Goal: Transaction & Acquisition: Purchase product/service

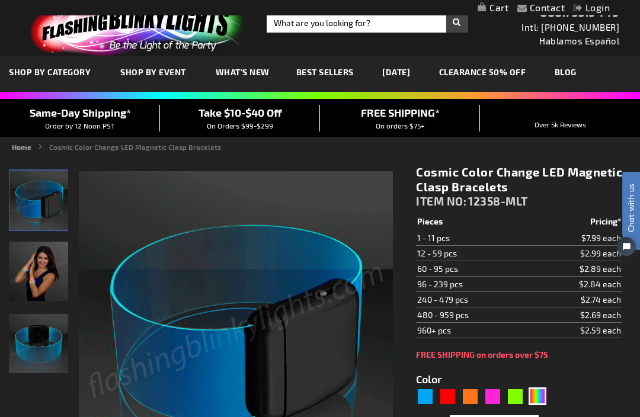
scroll to position [11, 0]
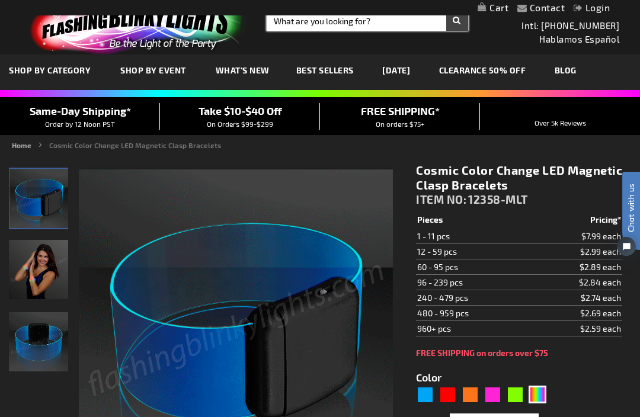
click at [343, 26] on input "Search" at bounding box center [367, 21] width 201 height 20
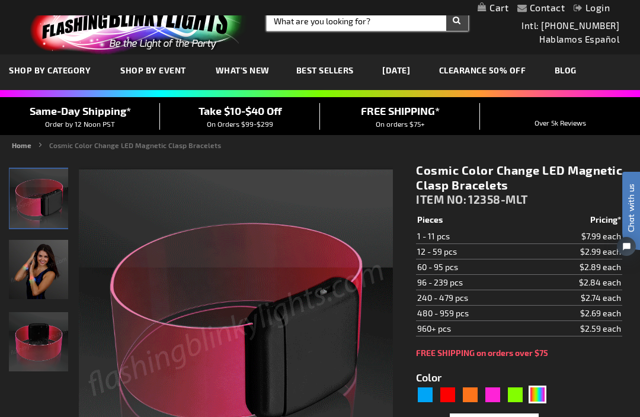
scroll to position [11, 0]
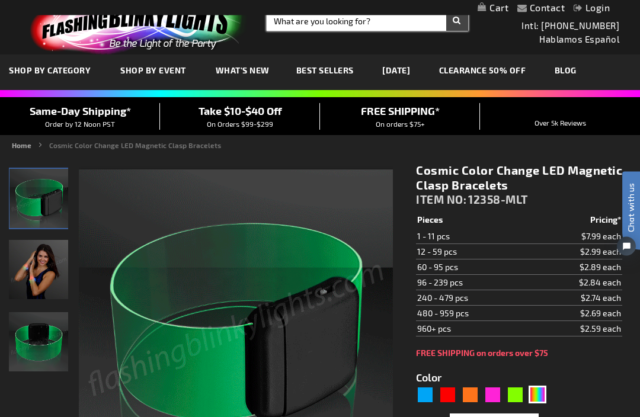
click at [352, 17] on input "Search" at bounding box center [367, 21] width 201 height 20
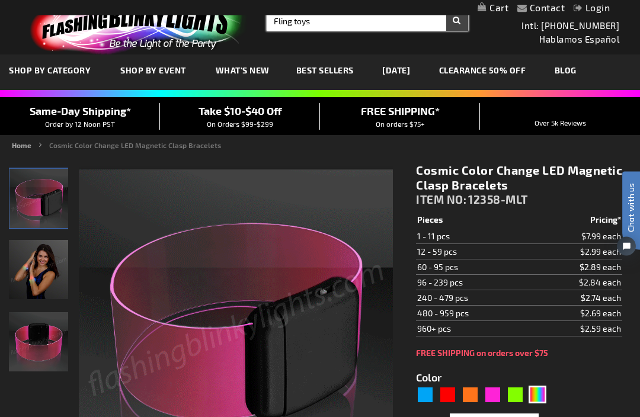
type input "Fling toys"
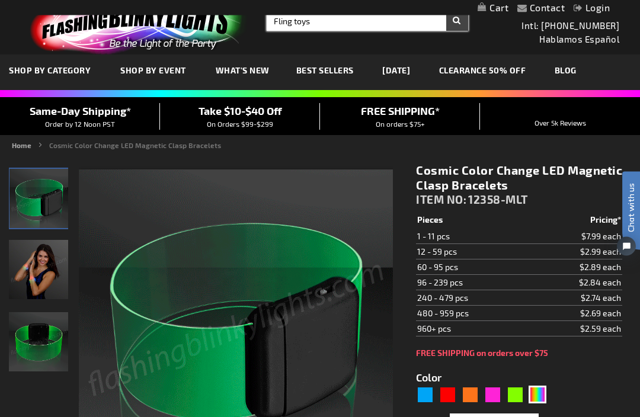
click at [457, 21] on button "Search" at bounding box center [457, 21] width 22 height 20
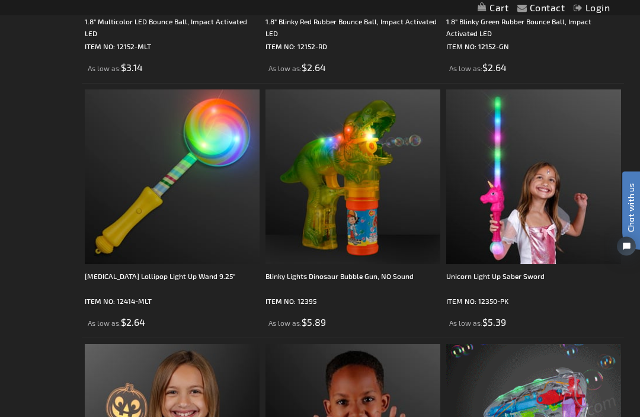
scroll to position [1942, 0]
click at [179, 283] on div "Flashing Lollipop Light Up Wand 9.25"" at bounding box center [172, 282] width 175 height 24
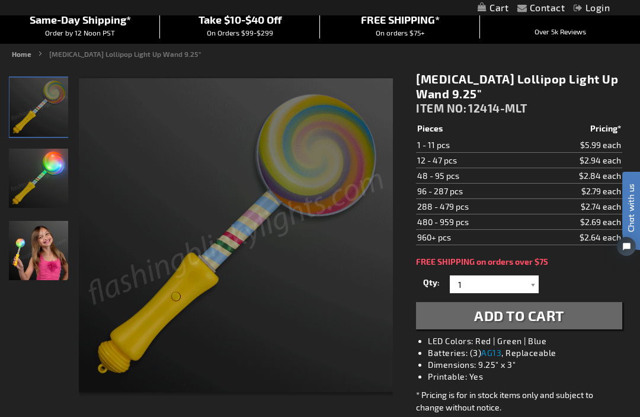
click at [53, 249] on img "Girl displaying Light Up Lollipop Flashing Wand" at bounding box center [38, 250] width 59 height 59
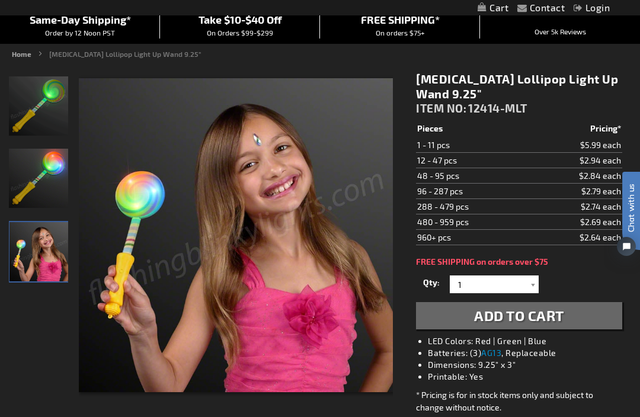
click at [51, 197] on img "Light Up Lollipop Flashing Wand" at bounding box center [38, 178] width 59 height 59
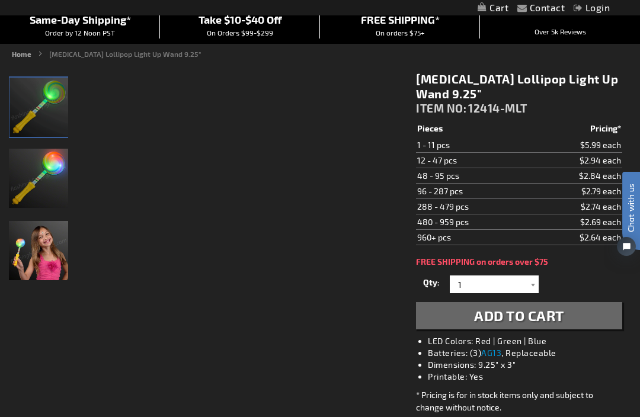
click at [49, 108] on img "Light Up Lollipop Flashing Wand" at bounding box center [38, 107] width 59 height 59
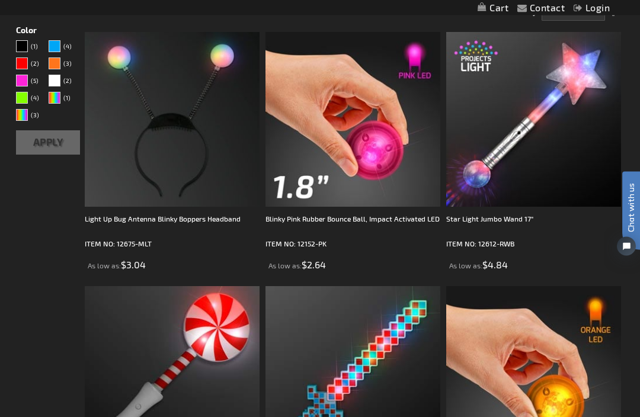
scroll to position [216, 0]
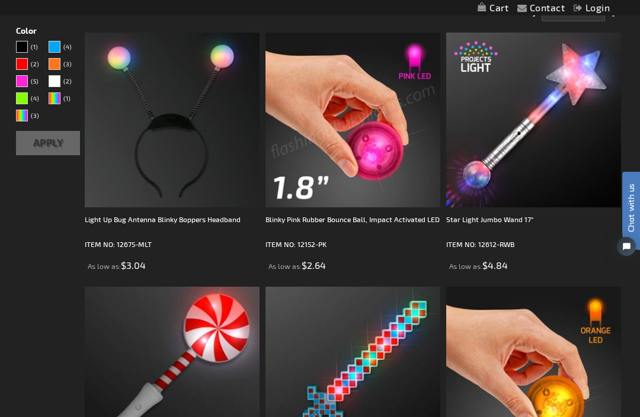
click at [378, 202] on img at bounding box center [352, 120] width 175 height 175
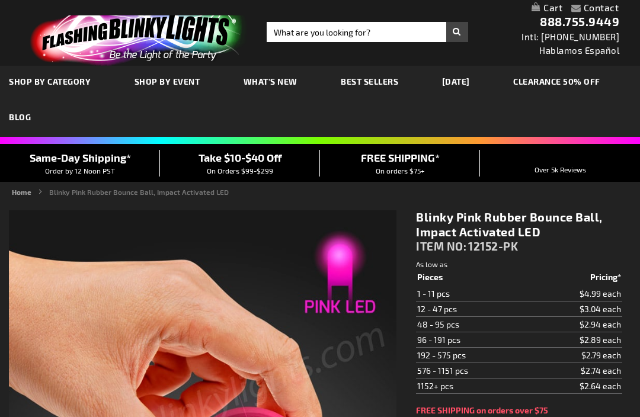
type input "5639"
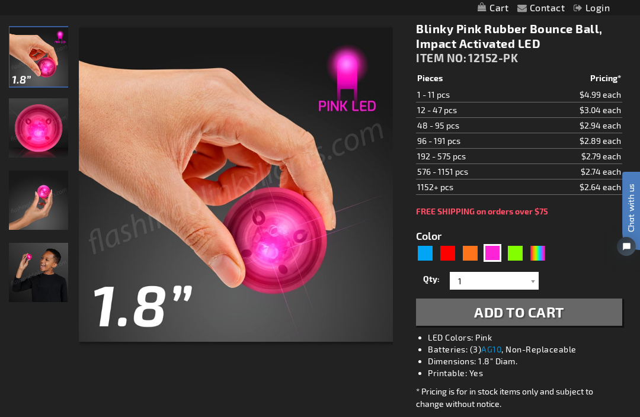
click at [47, 276] on img "Blinky Pink Rubber Bounce Ball, Impact Activated LED" at bounding box center [38, 272] width 59 height 59
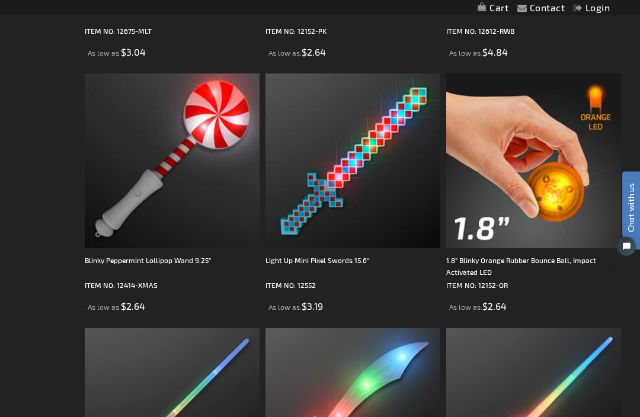
scroll to position [430, 0]
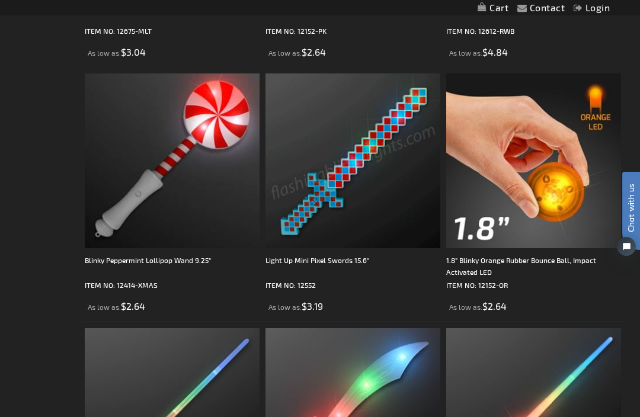
click at [334, 197] on img at bounding box center [352, 160] width 175 height 175
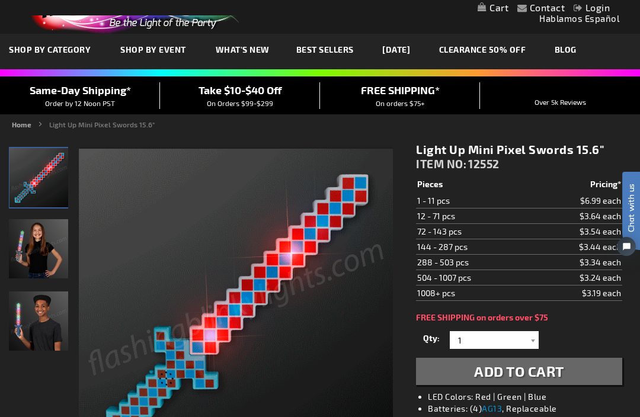
scroll to position [31, 0]
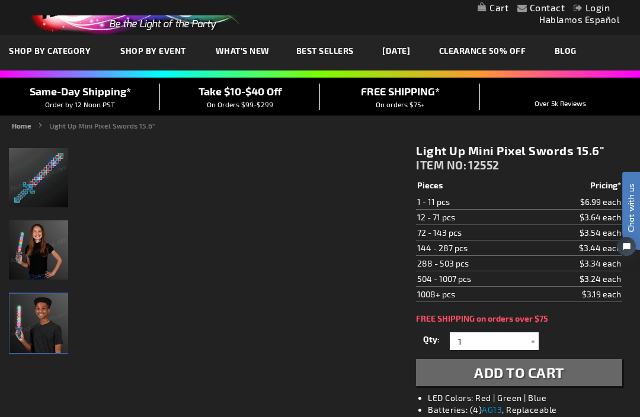
click at [41, 325] on img at bounding box center [38, 323] width 59 height 59
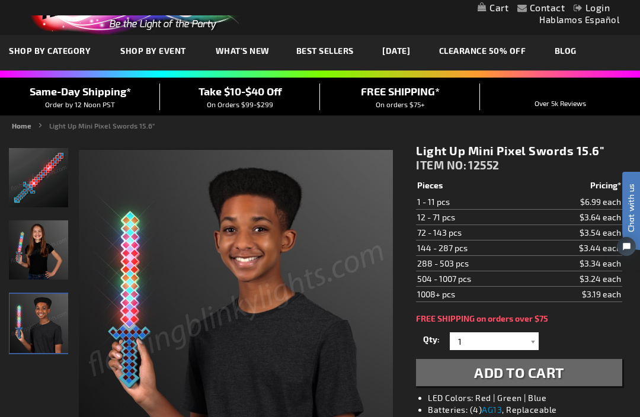
scroll to position [0, 0]
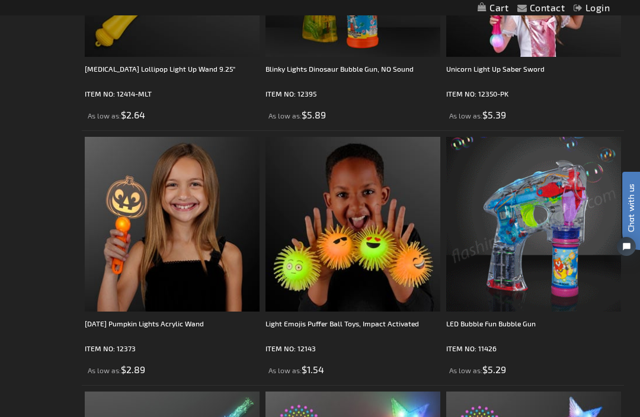
scroll to position [2149, 0]
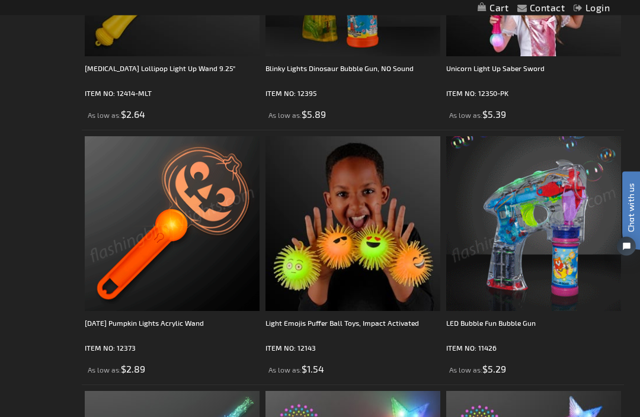
click at [187, 278] on img at bounding box center [172, 224] width 175 height 175
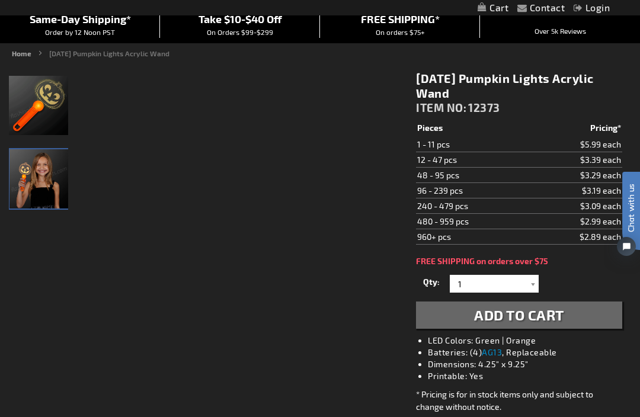
click at [48, 182] on img "Girl displaying Light Up Halloween Pumpkin Acrylic LED Wand" at bounding box center [38, 178] width 59 height 59
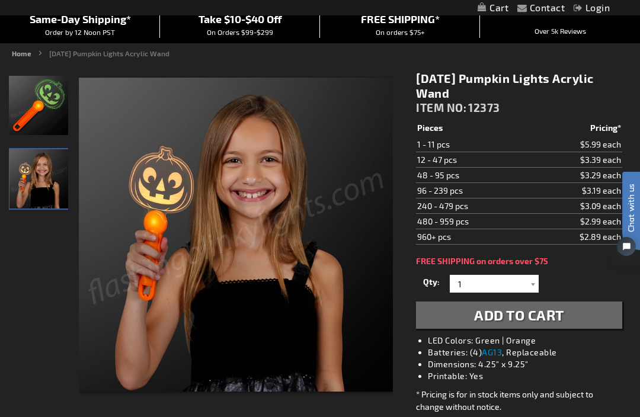
click at [48, 113] on img "Light Up Halloween Pumpkin Acrylic LED Wand" at bounding box center [38, 105] width 59 height 59
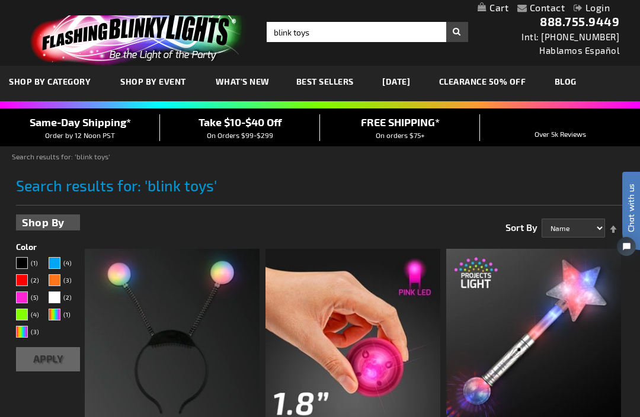
click at [419, 78] on link "[DATE]" at bounding box center [396, 82] width 46 height 40
click at [409, 77] on link "[DATE]" at bounding box center [396, 82] width 46 height 40
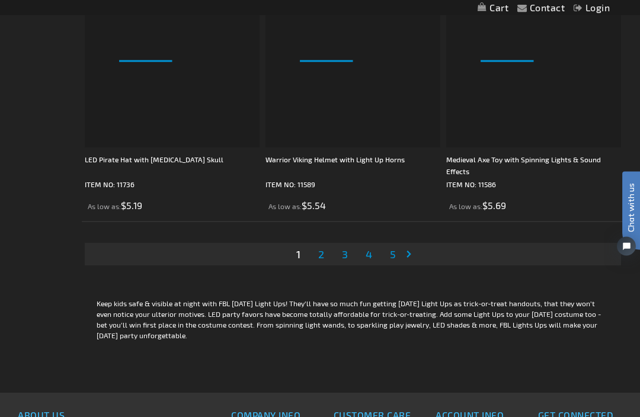
scroll to position [5220, 0]
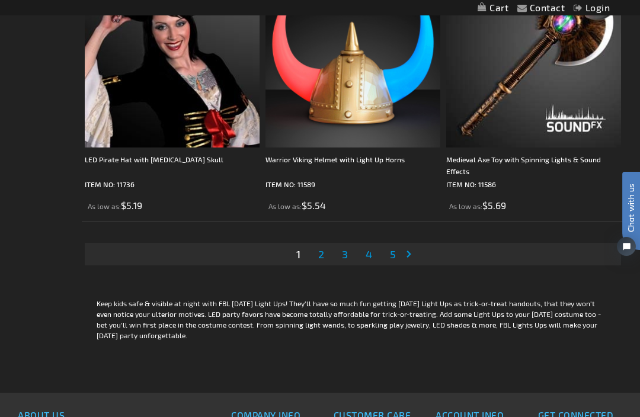
click at [322, 250] on span "2" at bounding box center [321, 254] width 6 height 13
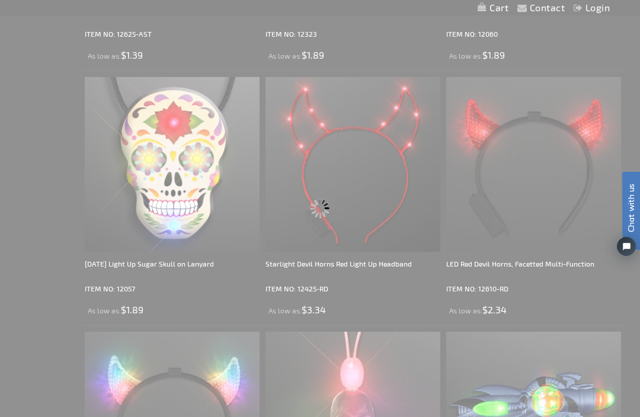
scroll to position [0, 0]
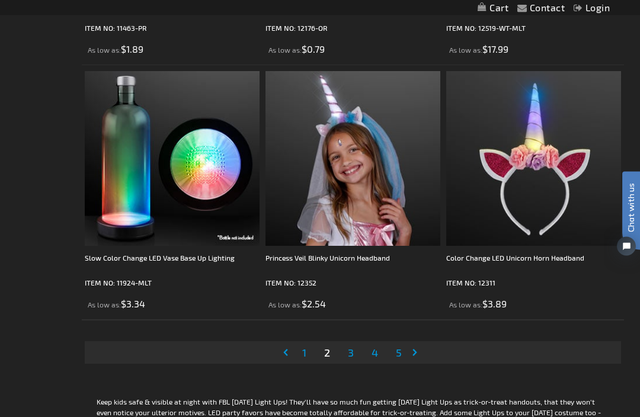
scroll to position [5118, 0]
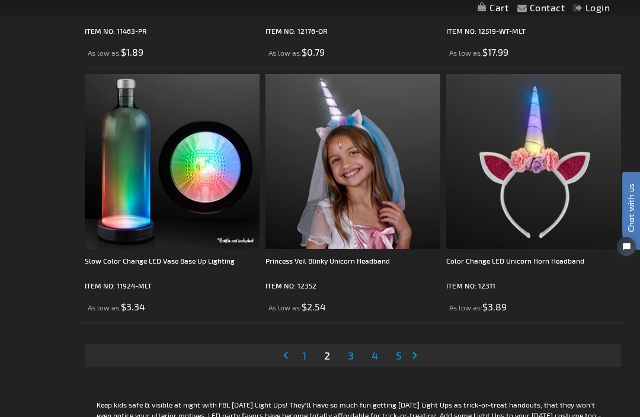
click at [355, 352] on link "Page 3" at bounding box center [350, 356] width 11 height 18
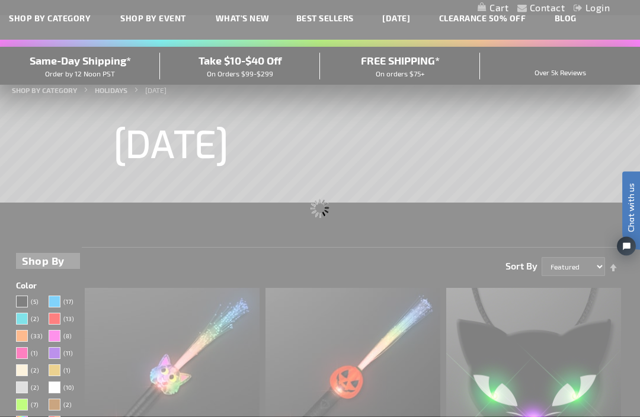
scroll to position [0, 0]
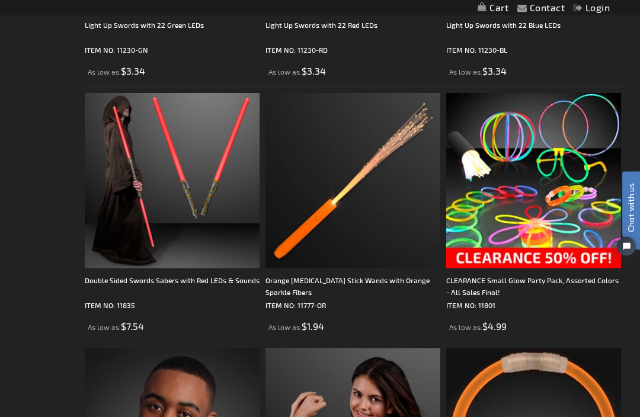
scroll to position [2806, 0]
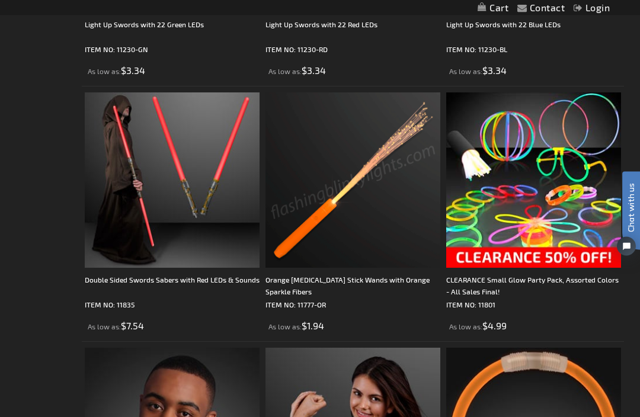
click at [385, 261] on img at bounding box center [352, 180] width 175 height 175
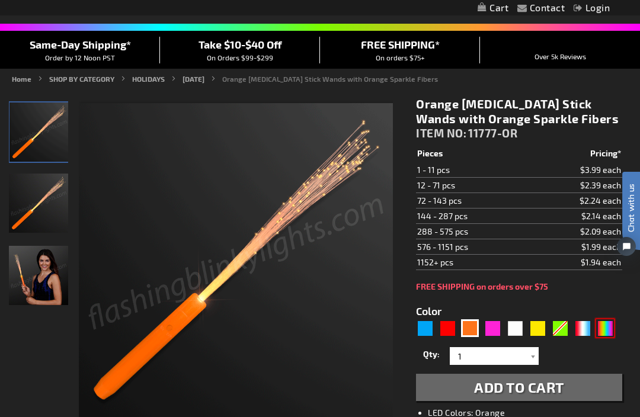
click at [600, 333] on div "Multicolor" at bounding box center [605, 328] width 18 height 18
type input "5659"
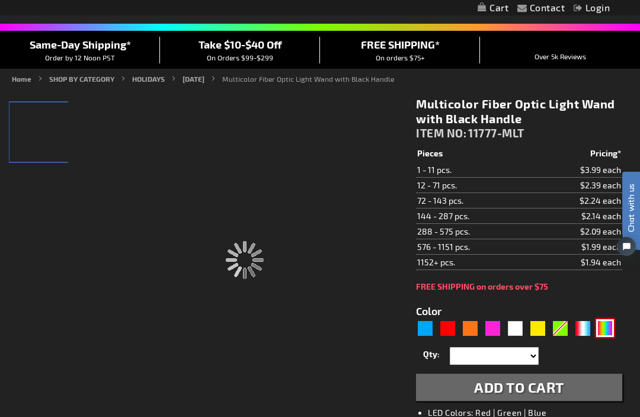
type input "11777-MLT"
type input "Customize - Multicolor Fiber Optic Light Wand with Black Handle - ITEM NO: 1177…"
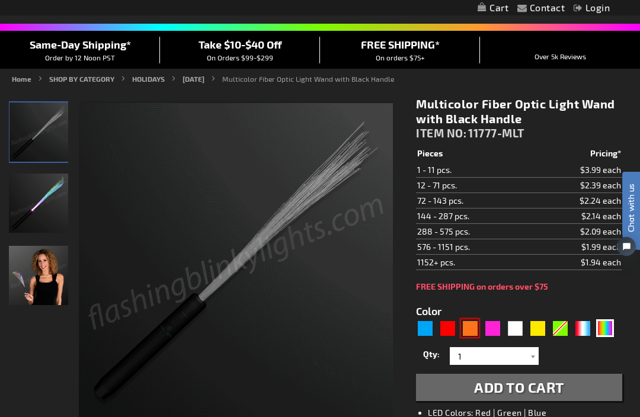
click at [469, 335] on div "Orange" at bounding box center [470, 328] width 18 height 18
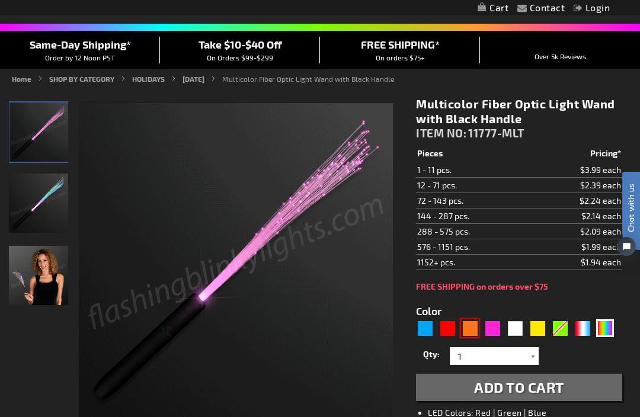
type input "5637"
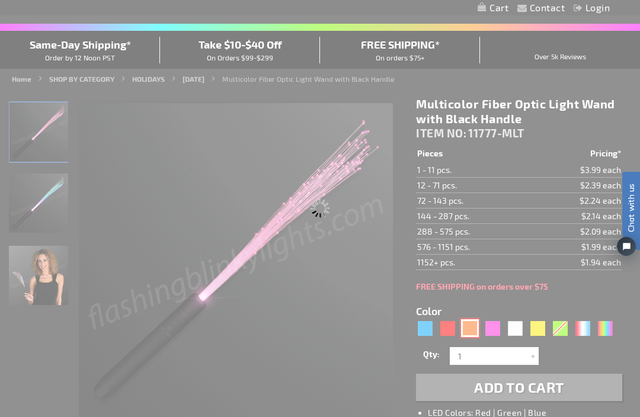
type input "11777-OR"
type input "Customize - Orange Flashing Stick Wands with Orange Sparkle Fibers - ITEM NO: 1…"
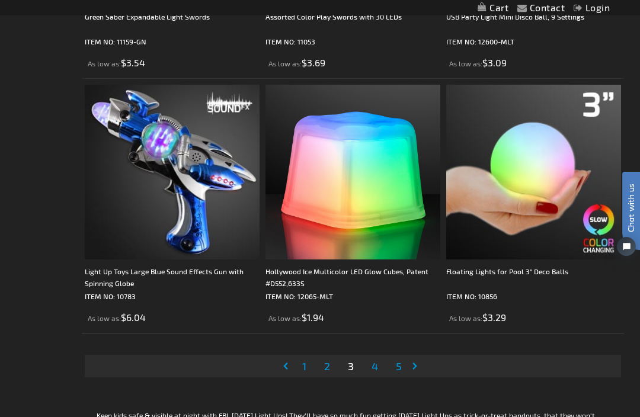
scroll to position [5112, 0]
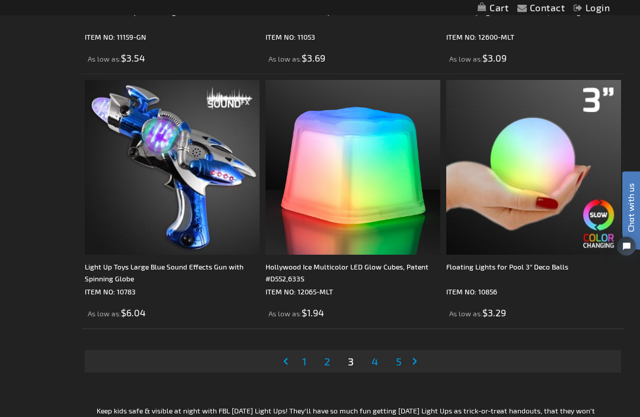
click at [380, 354] on link "Page 4" at bounding box center [374, 362] width 11 height 18
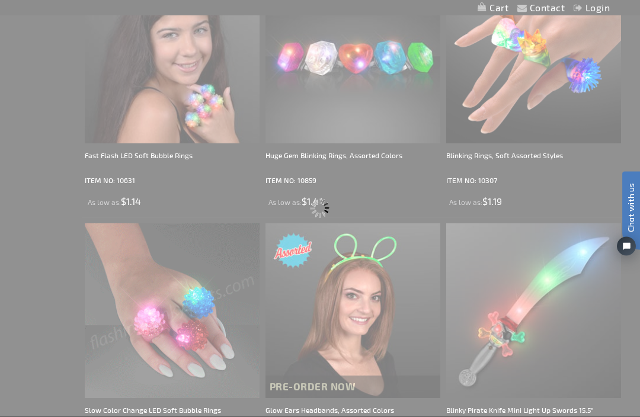
scroll to position [0, 0]
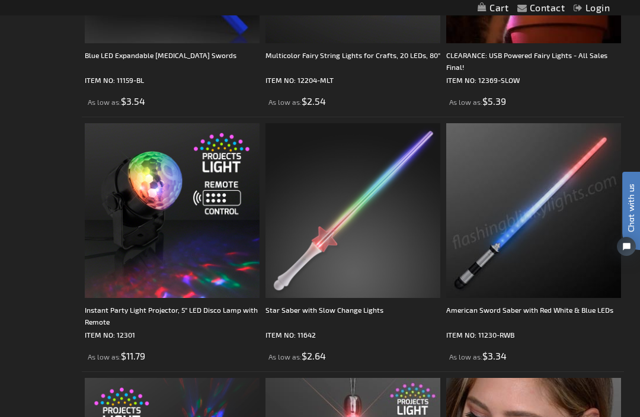
scroll to position [1248, 0]
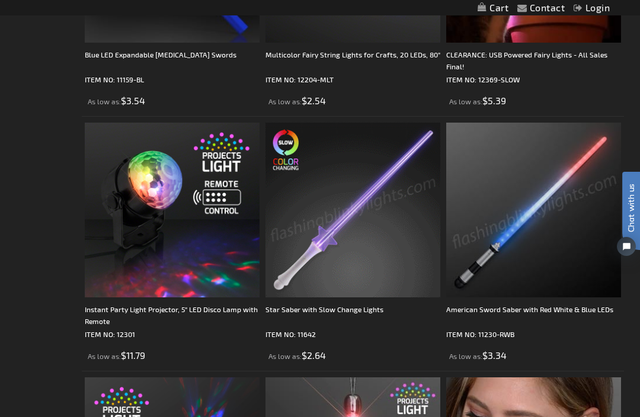
click at [378, 251] on img at bounding box center [352, 210] width 175 height 175
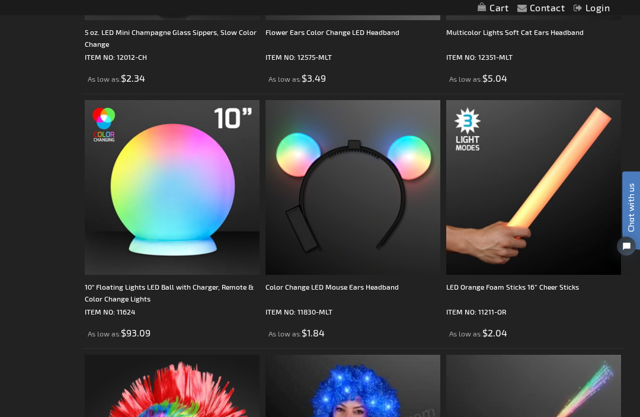
scroll to position [3815, 0]
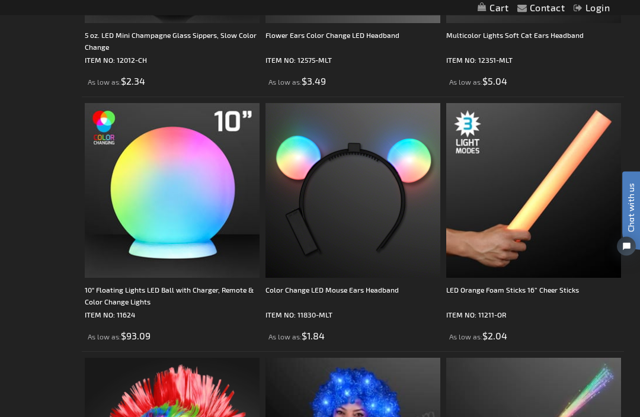
click at [565, 241] on img at bounding box center [533, 191] width 175 height 175
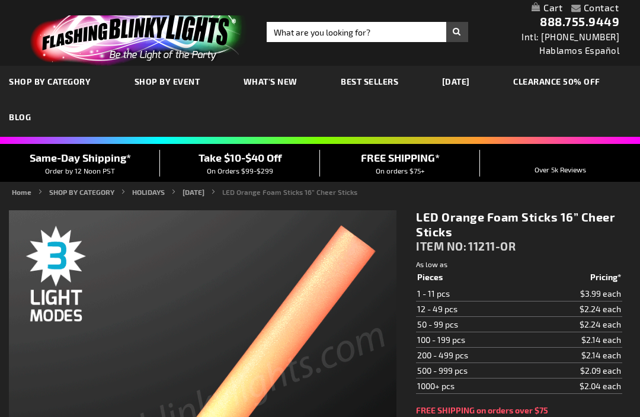
type input "5637"
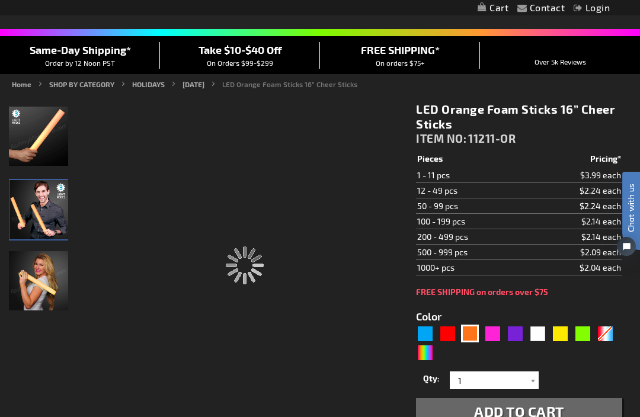
scroll to position [78, 0]
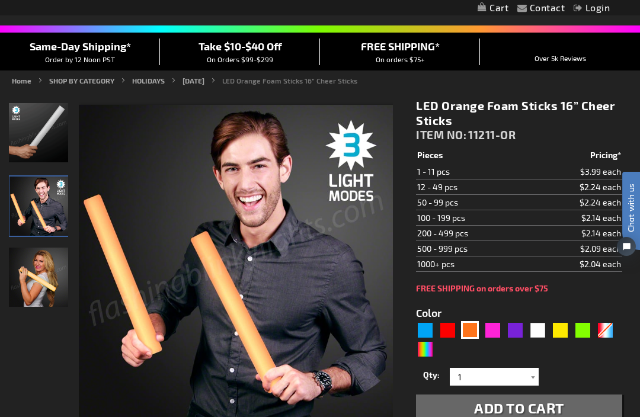
click at [46, 139] on img "16 Inch Orange LED Light Up Foam Stick" at bounding box center [38, 132] width 59 height 59
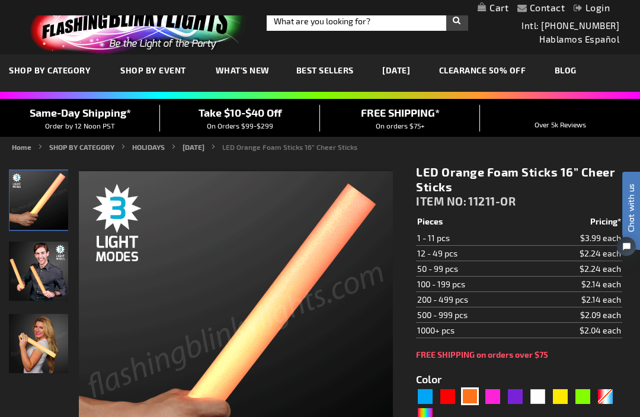
scroll to position [12, 0]
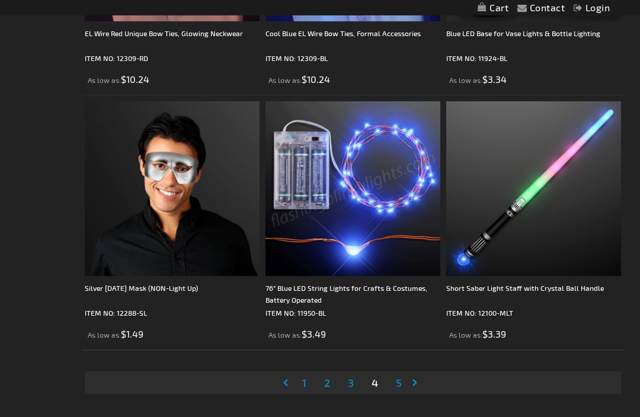
scroll to position [5106, 0]
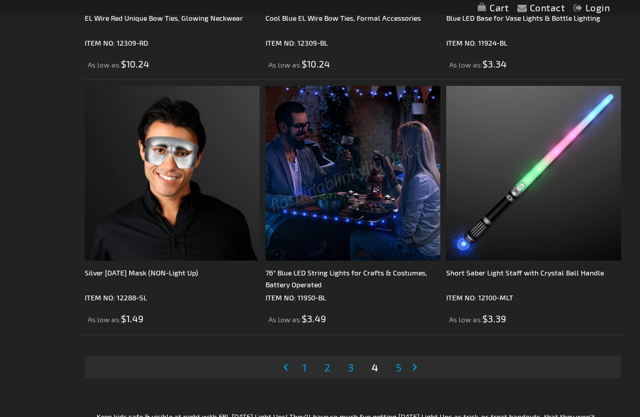
click at [401, 361] on span "5" at bounding box center [399, 367] width 6 height 13
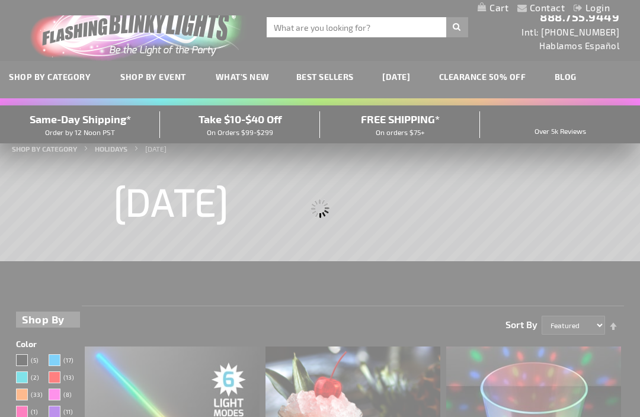
scroll to position [0, 0]
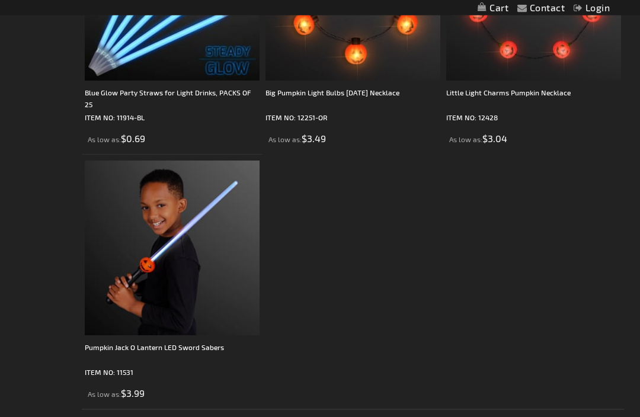
scroll to position [2994, 0]
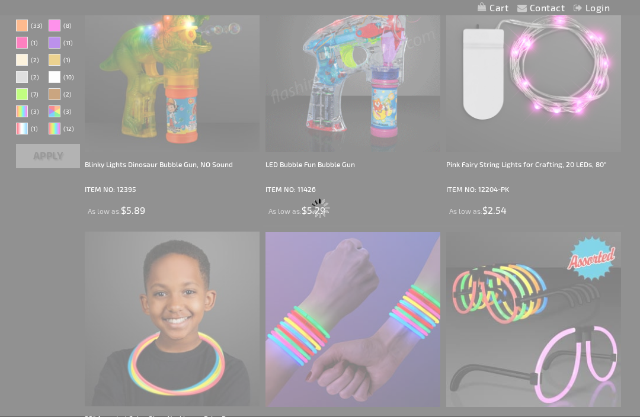
scroll to position [0, 0]
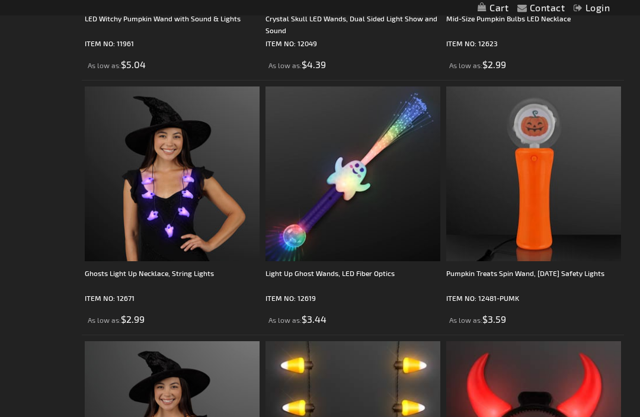
scroll to position [2048, 0]
click at [365, 278] on div "Light Up Ghost Wands, LED Fiber Optics" at bounding box center [352, 280] width 175 height 24
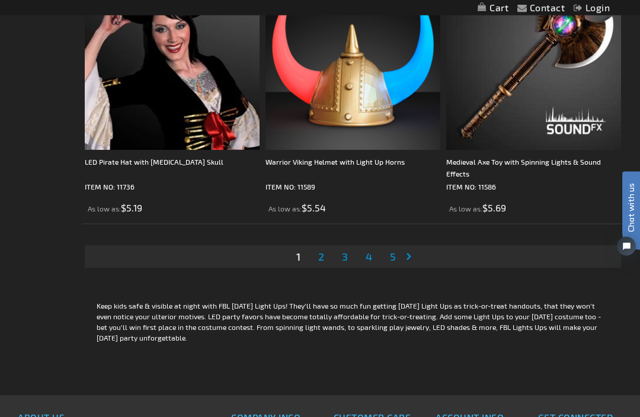
scroll to position [5237, 0]
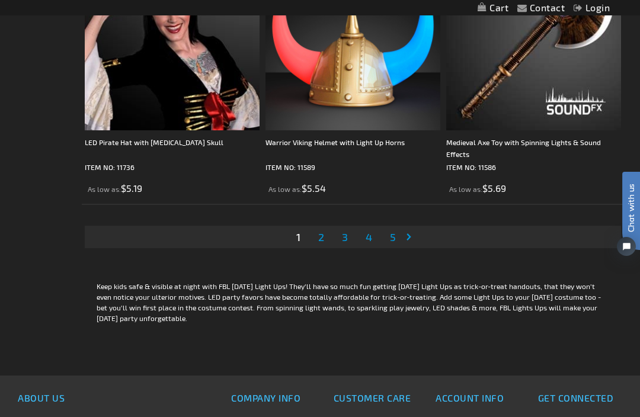
click at [326, 235] on link "Page 2" at bounding box center [321, 237] width 11 height 18
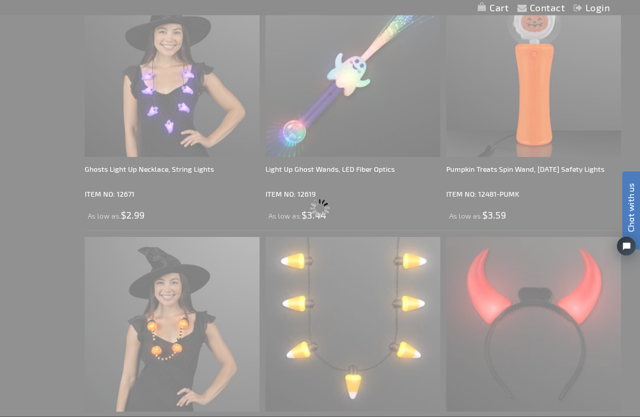
scroll to position [0, 0]
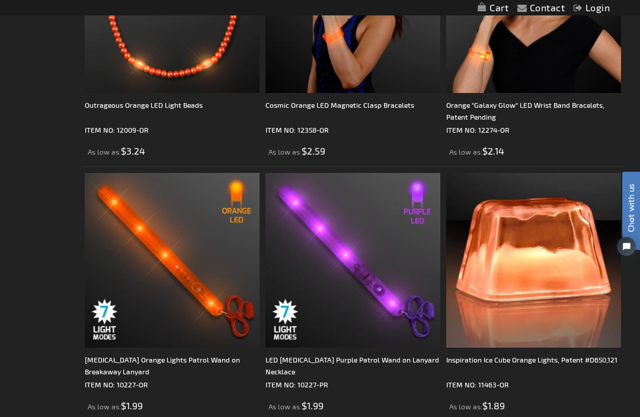
scroll to position [4523, 0]
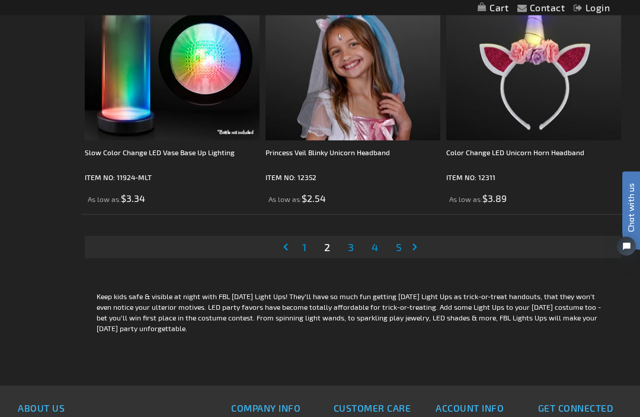
click at [354, 247] on link "Page 3" at bounding box center [350, 248] width 11 height 18
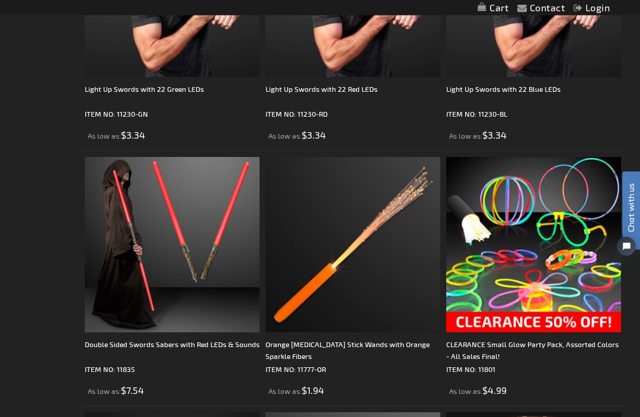
scroll to position [2765, 0]
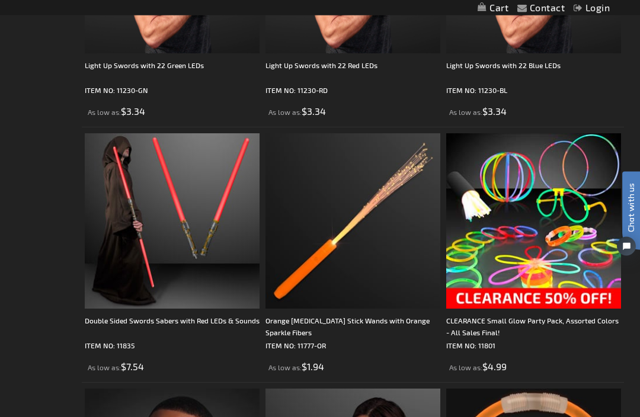
click at [363, 321] on div "Orange [MEDICAL_DATA] Stick Wands with Orange Sparkle Fibers" at bounding box center [352, 327] width 175 height 24
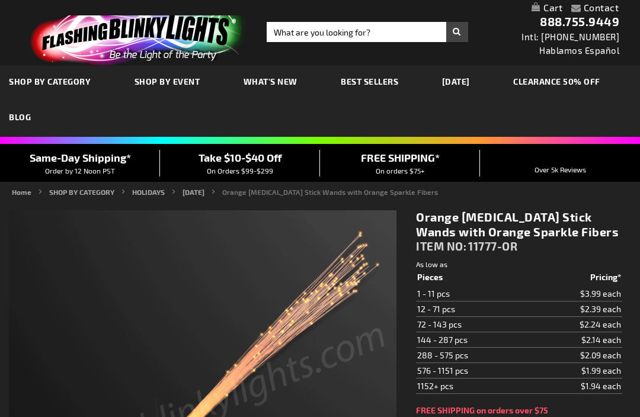
type input "5637"
